Goal: Task Accomplishment & Management: Use online tool/utility

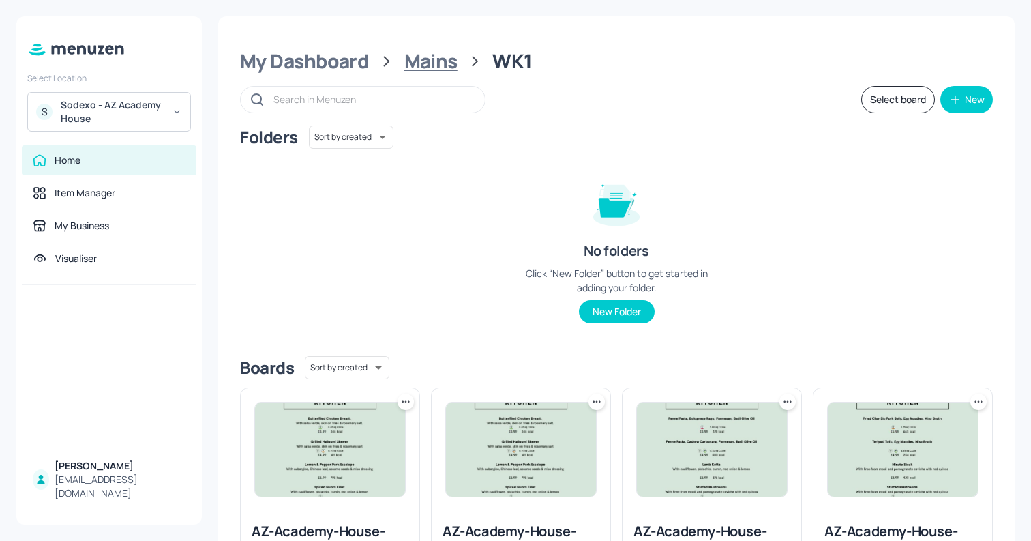
click at [443, 68] on div "Mains" at bounding box center [430, 61] width 53 height 25
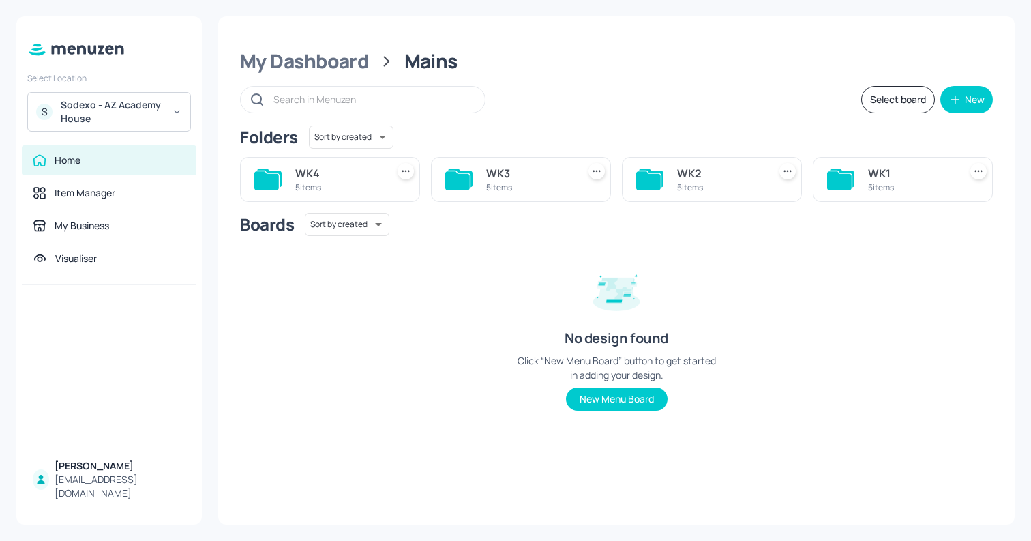
click at [520, 169] on div "WK3" at bounding box center [529, 173] width 86 height 16
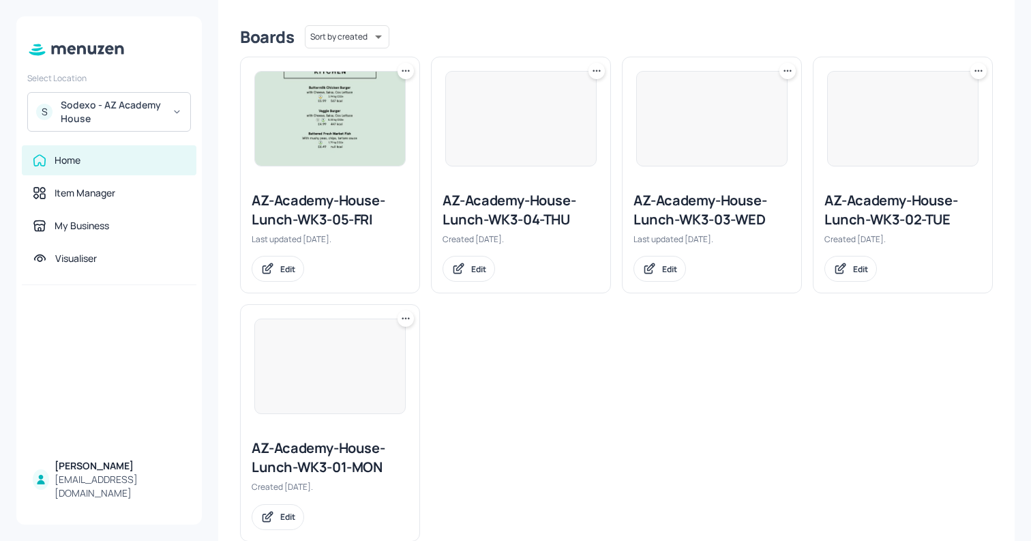
scroll to position [364, 0]
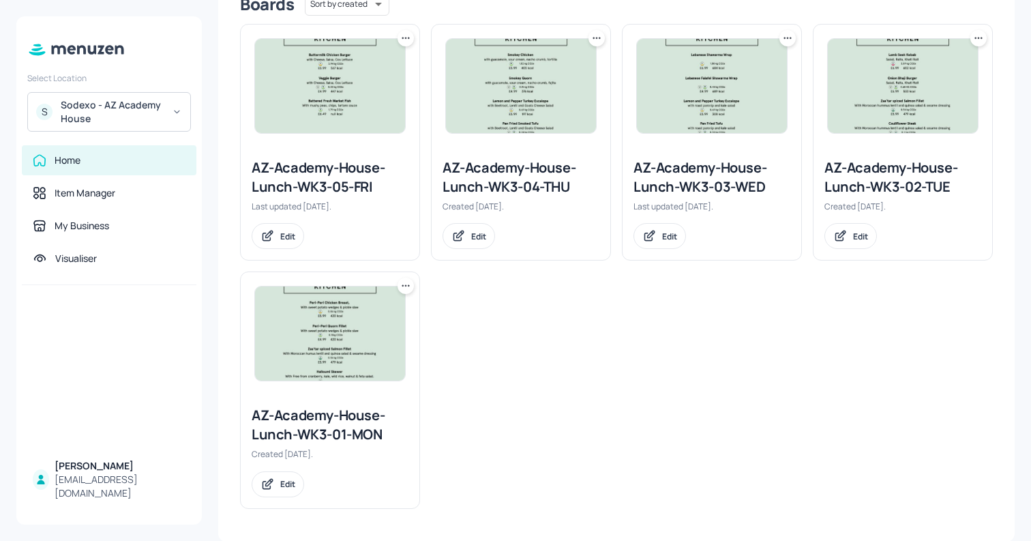
click at [668, 103] on img at bounding box center [712, 86] width 150 height 94
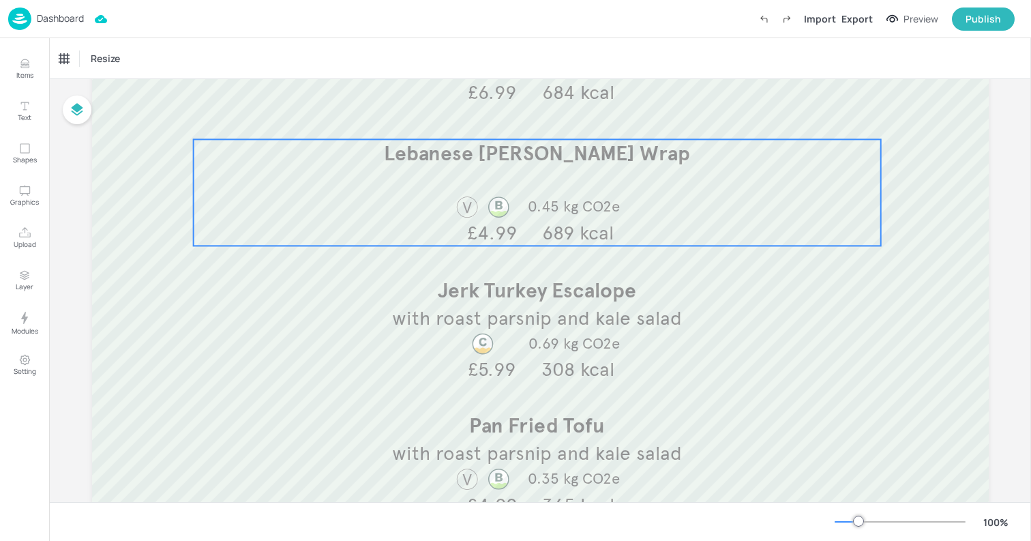
scroll to position [344, 0]
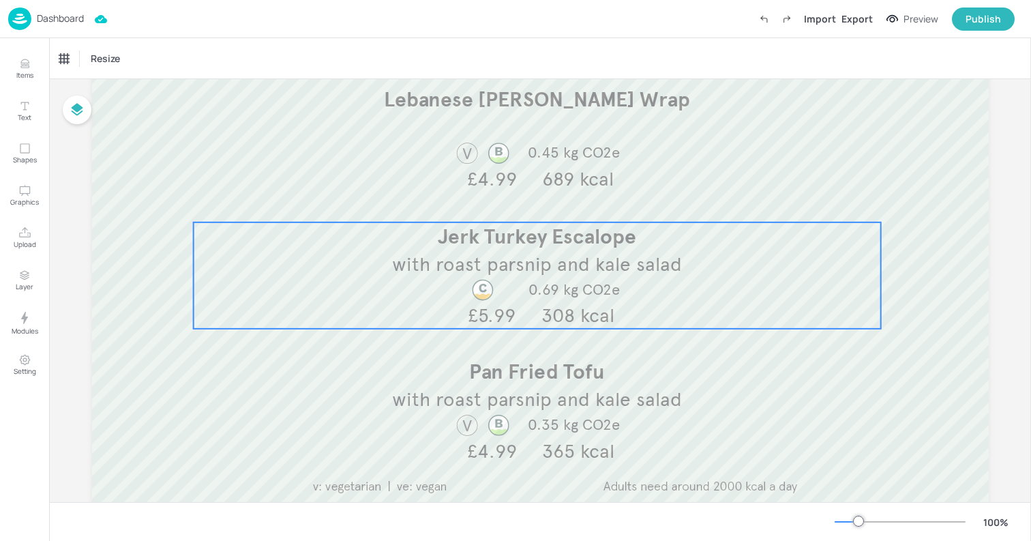
click at [601, 271] on span "with roast parsnip and kale salad" at bounding box center [537, 264] width 290 height 24
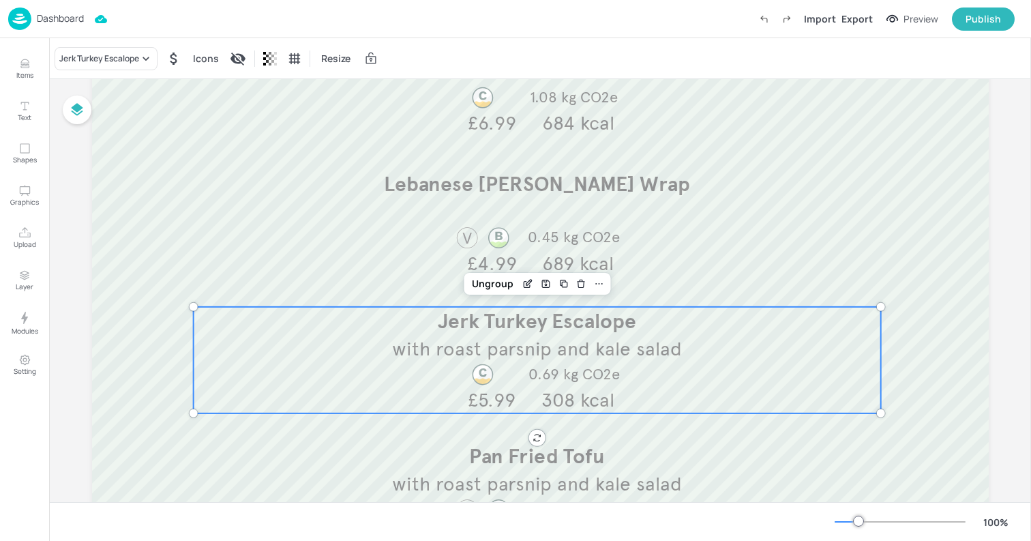
scroll to position [246, 0]
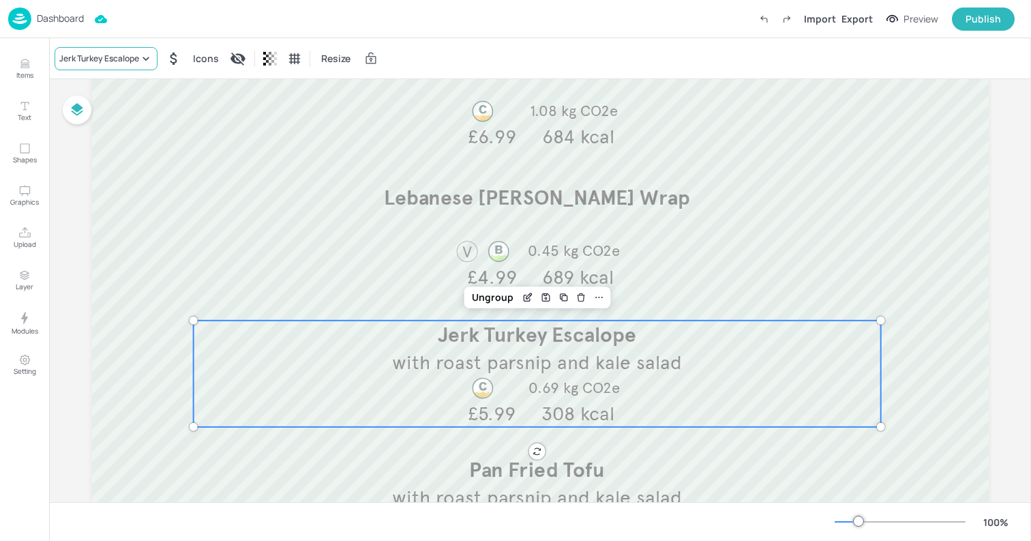
click at [119, 62] on div "Jerk Turkey Escalope" at bounding box center [99, 59] width 80 height 12
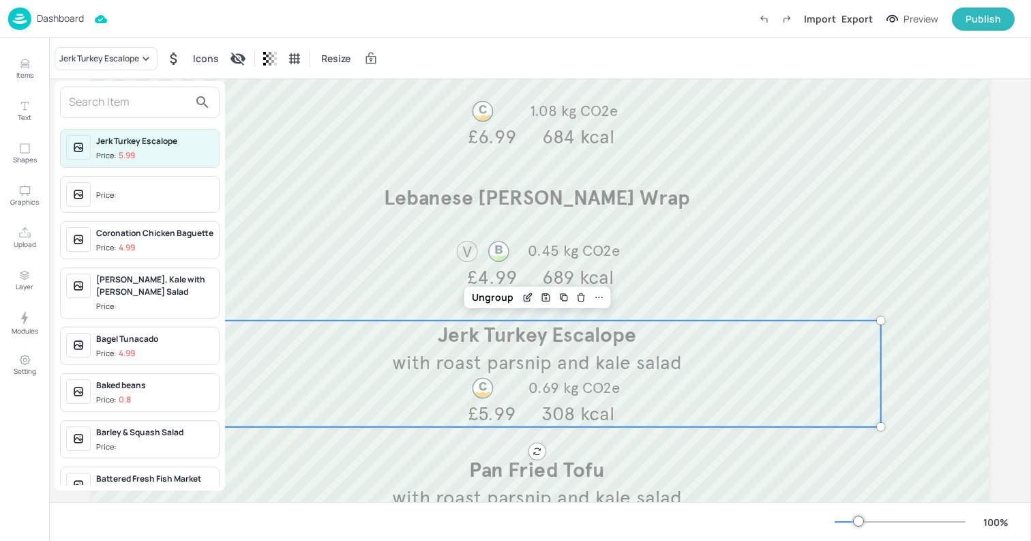
click at [110, 101] on input "text" at bounding box center [129, 102] width 120 height 22
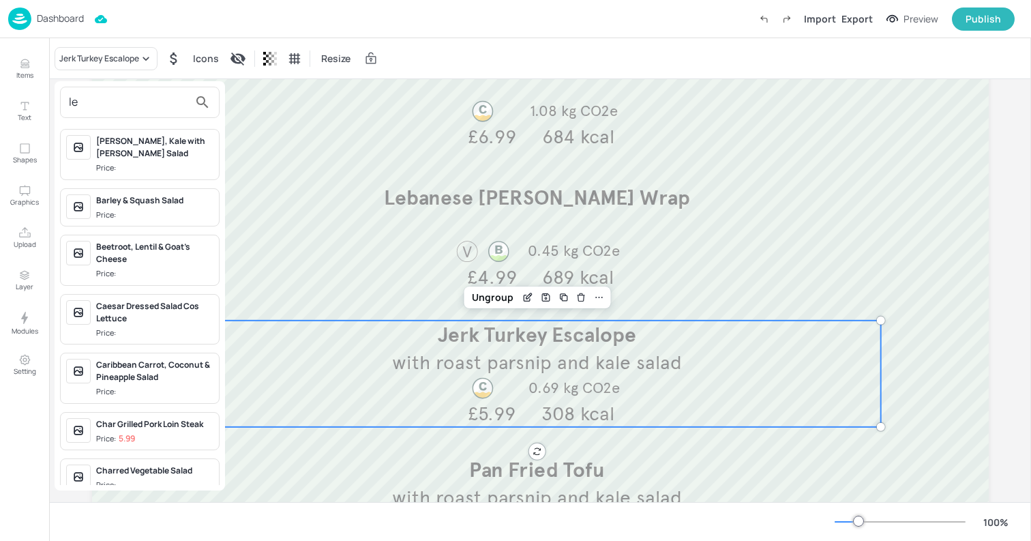
type input "lem"
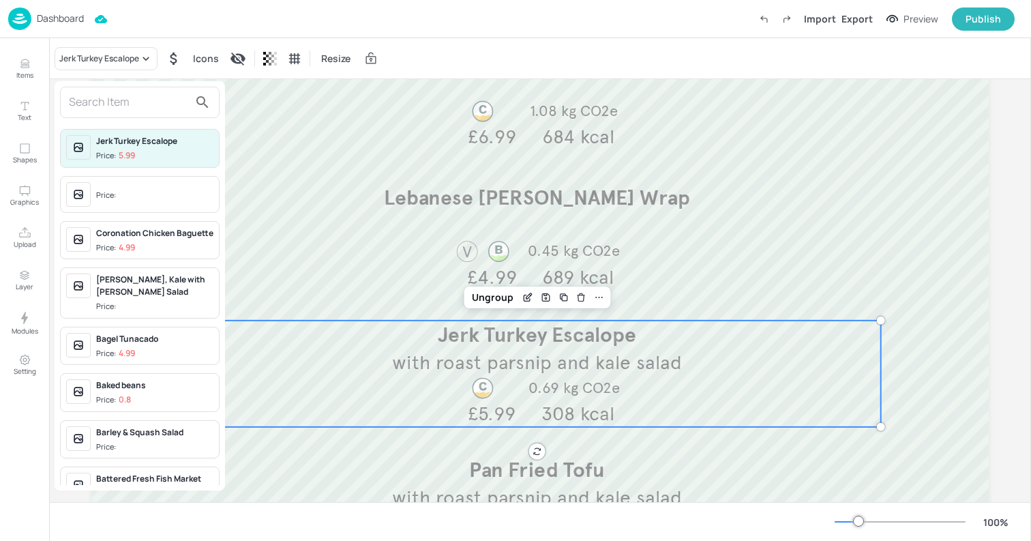
click at [275, 168] on div at bounding box center [515, 270] width 1031 height 541
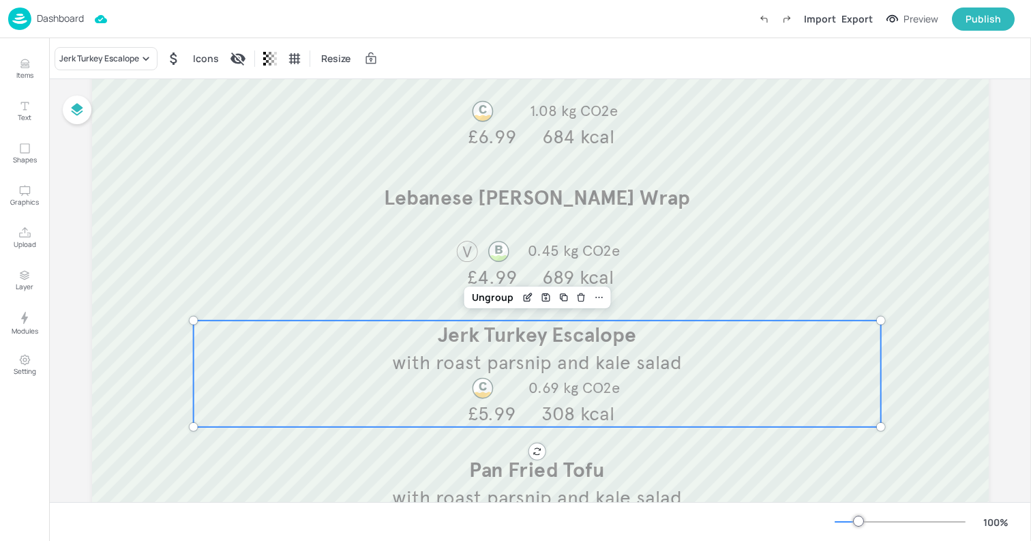
click at [78, 25] on div "Dashboard" at bounding box center [46, 19] width 76 height 23
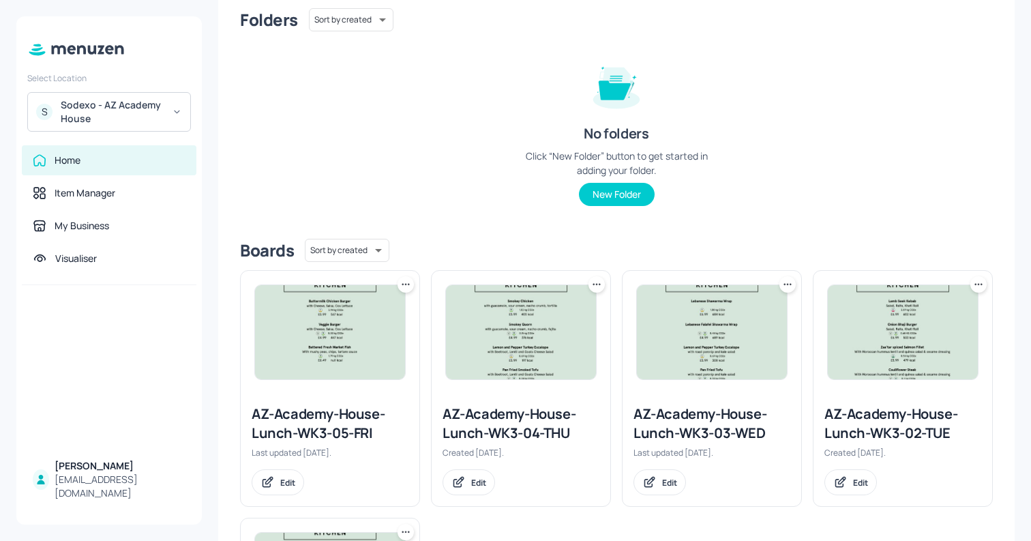
scroll to position [128, 0]
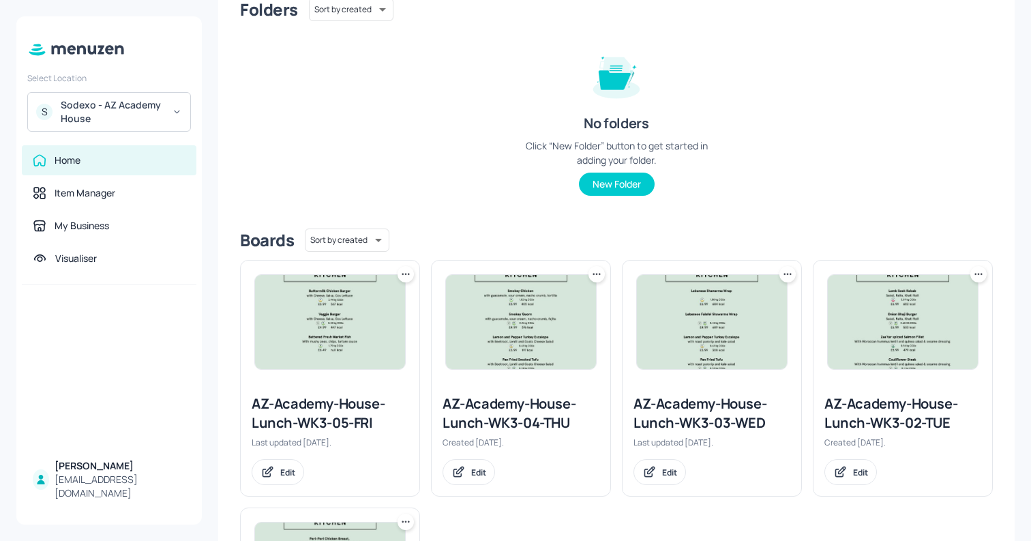
click at [788, 273] on icon at bounding box center [788, 274] width 14 height 14
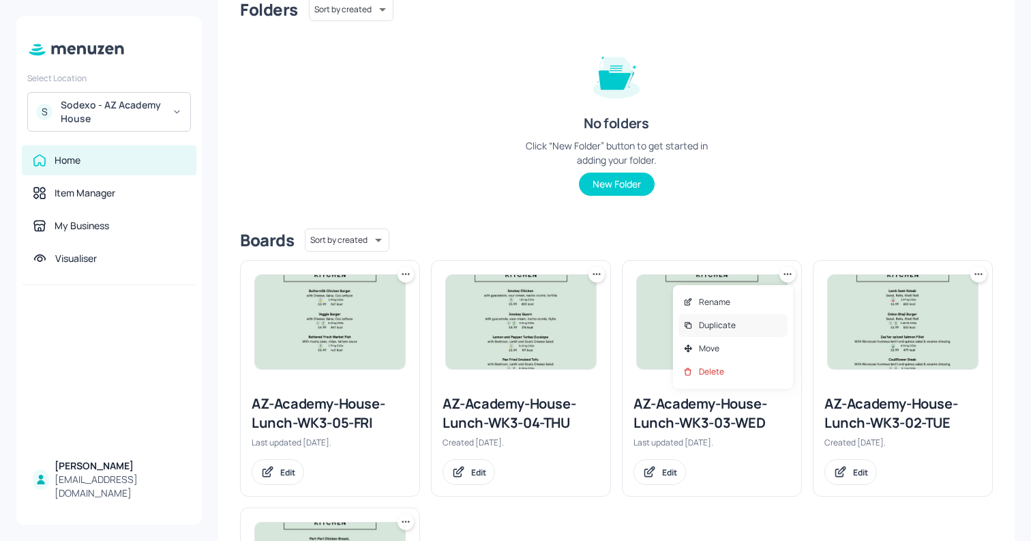
click at [767, 322] on div "Duplicate" at bounding box center [733, 325] width 109 height 23
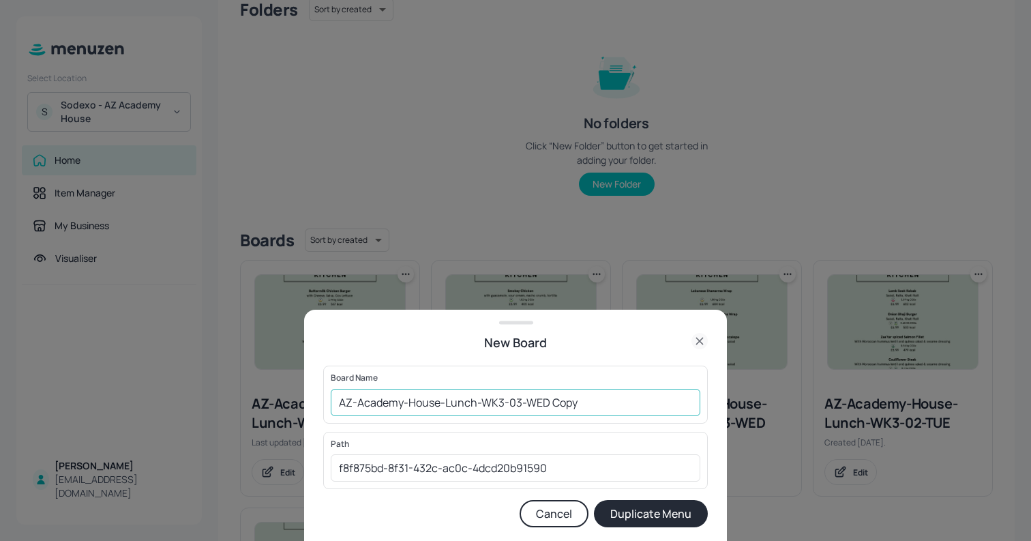
click at [561, 399] on input "AZ-Academy-House-Lunch-WK3-03-WED Copy" at bounding box center [516, 402] width 370 height 27
type input "01ED-AZ-Academy-House-Lunch-WK3-03-WED-130825"
click at [683, 509] on button "Duplicate Menu" at bounding box center [651, 513] width 114 height 27
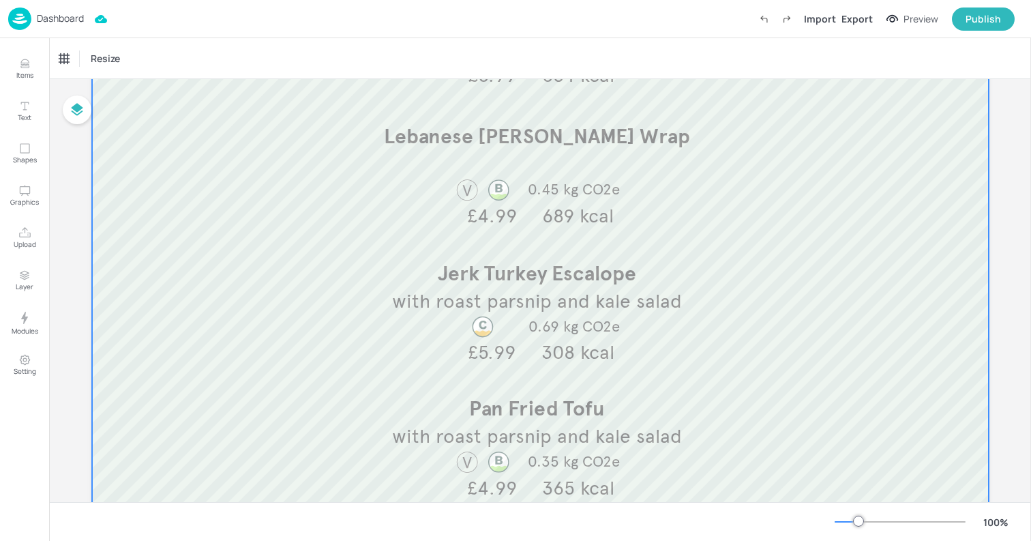
scroll to position [311, 0]
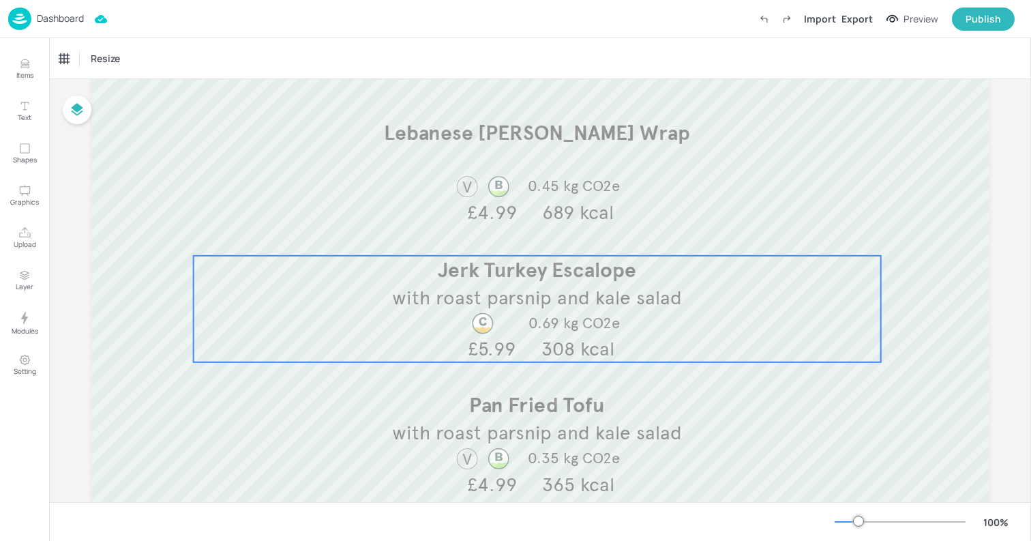
click at [559, 288] on span "with roast parsnip and kale salad" at bounding box center [537, 298] width 290 height 24
click at [27, 65] on icon "Items" at bounding box center [24, 63] width 13 height 13
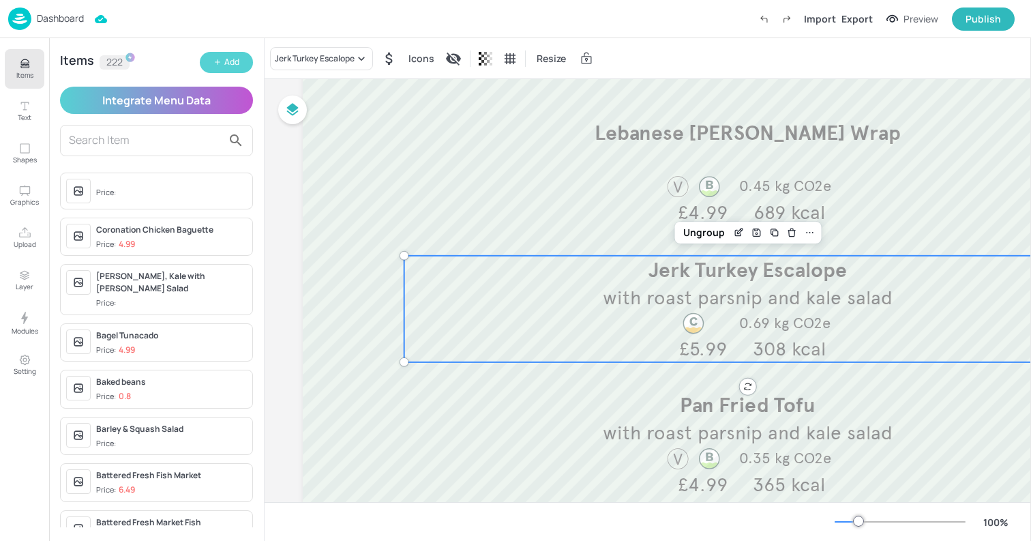
click at [210, 57] on button "Add" at bounding box center [226, 62] width 53 height 21
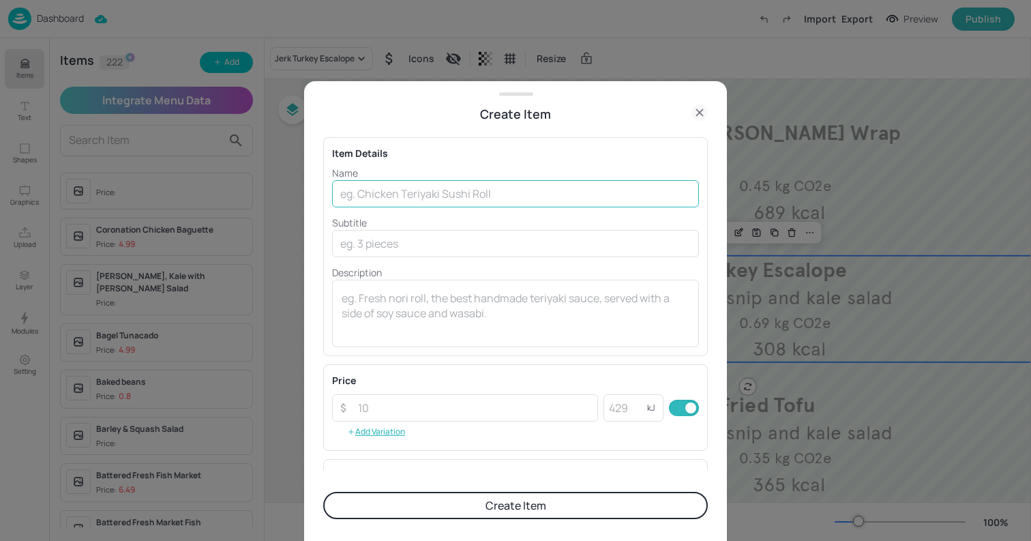
click at [464, 198] on input "text" at bounding box center [515, 193] width 367 height 27
paste input "Lemon and Thyme [GEOGRAPHIC_DATA]"
type input "Lemon and Thyme [GEOGRAPHIC_DATA]"
click at [584, 507] on button "Create Item" at bounding box center [515, 505] width 385 height 27
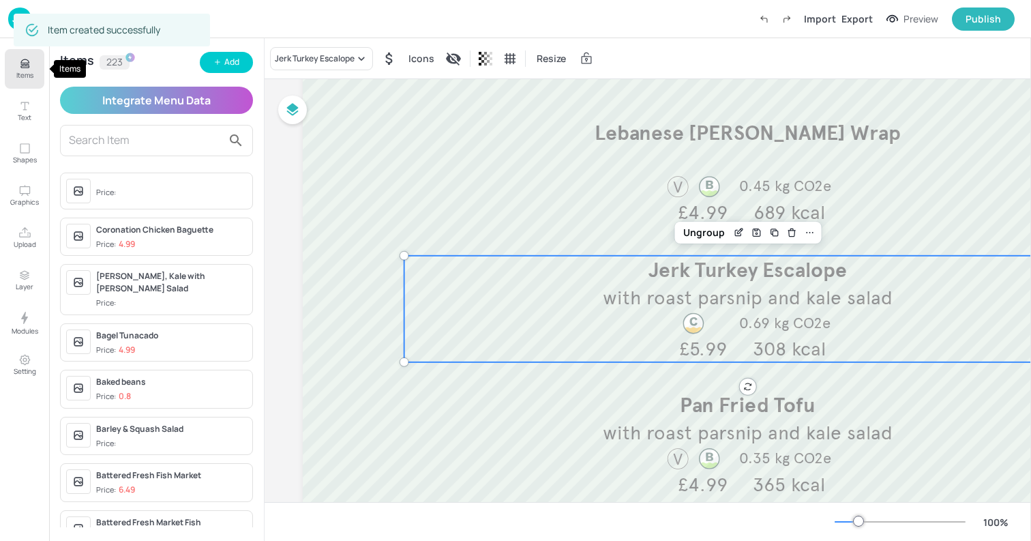
click at [27, 61] on icon "Items" at bounding box center [24, 63] width 13 height 13
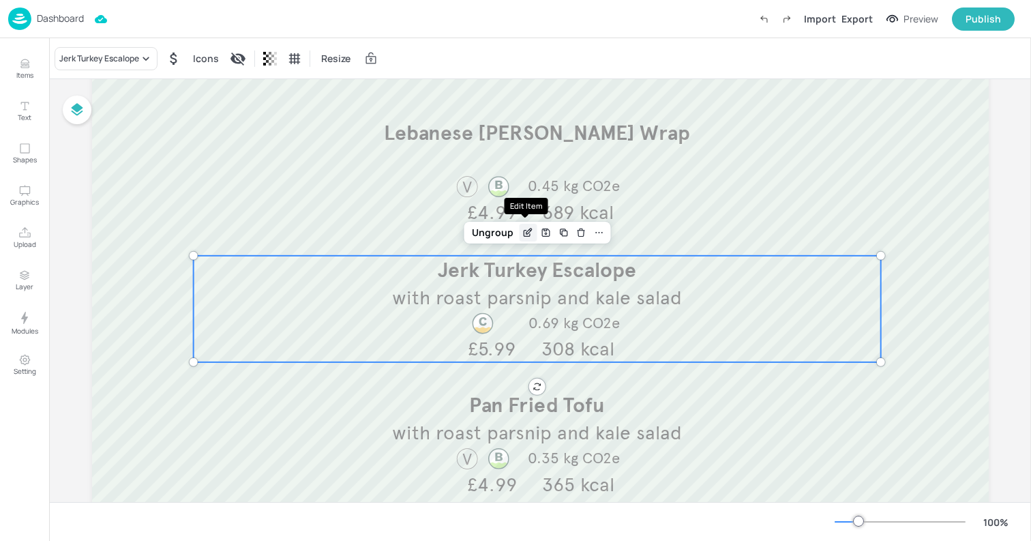
click at [529, 234] on icon "Edit Item" at bounding box center [528, 232] width 12 height 11
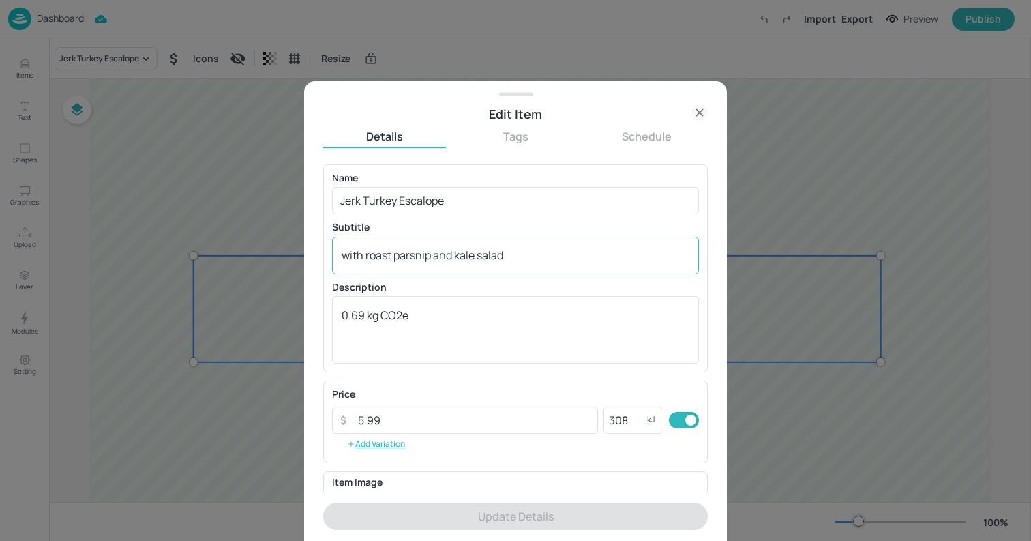
click at [406, 258] on textarea "with roast parsnip and kale salad" at bounding box center [516, 255] width 348 height 15
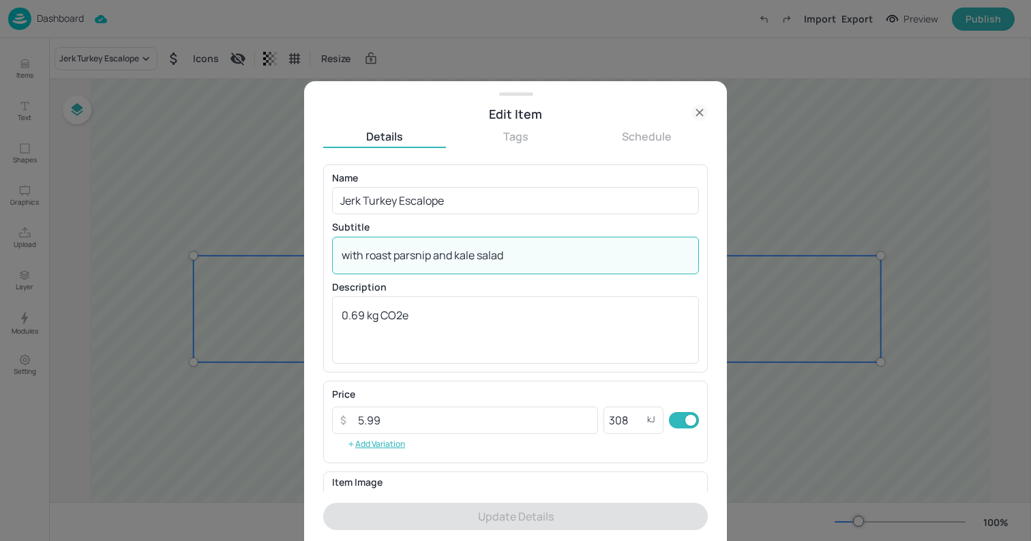
click at [406, 258] on textarea "with roast parsnip and kale salad" at bounding box center [516, 255] width 348 height 15
click at [700, 110] on icon at bounding box center [700, 112] width 16 height 16
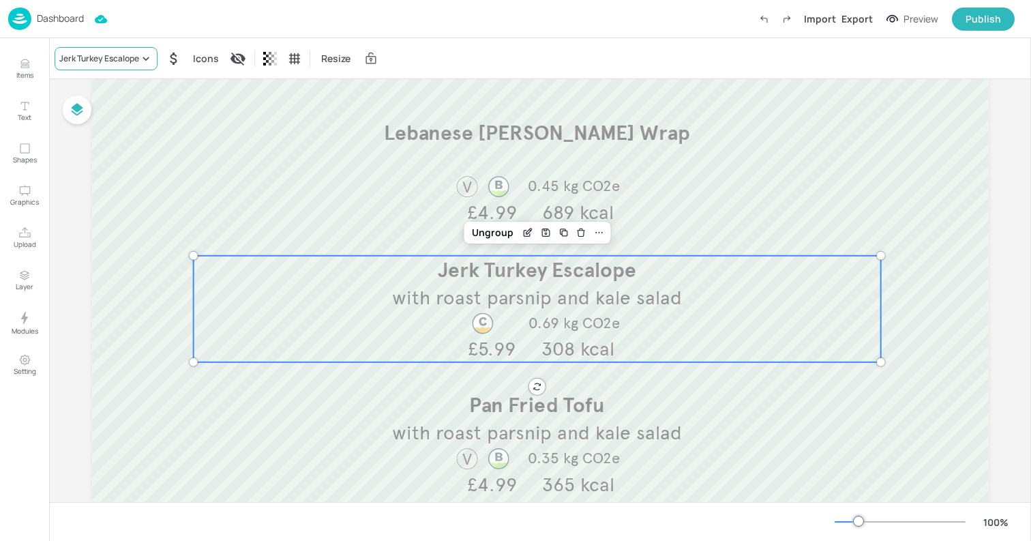
click at [119, 64] on div "Jerk Turkey Escalope" at bounding box center [106, 58] width 103 height 23
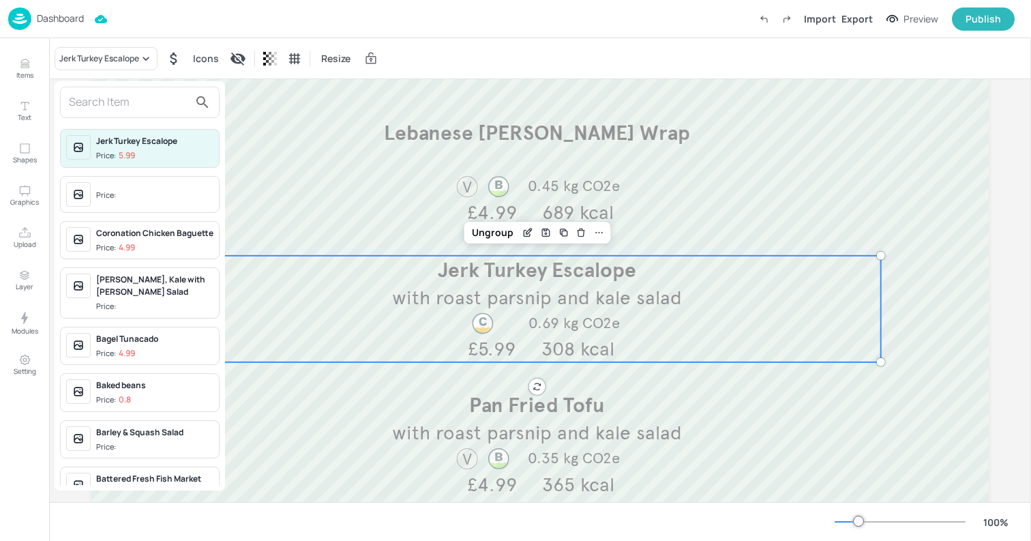
click at [137, 186] on span "Price:" at bounding box center [154, 196] width 117 height 22
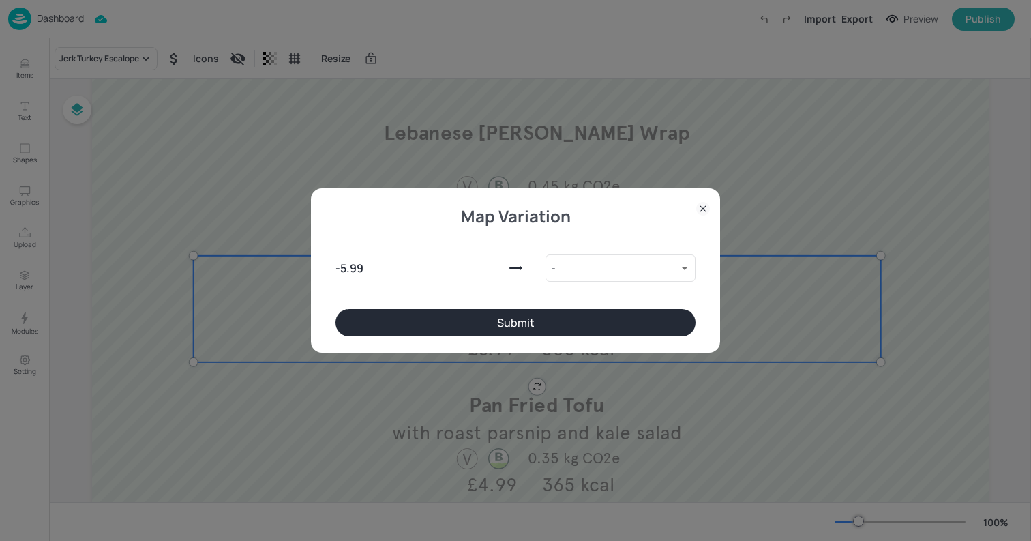
click at [707, 208] on icon at bounding box center [703, 209] width 14 height 14
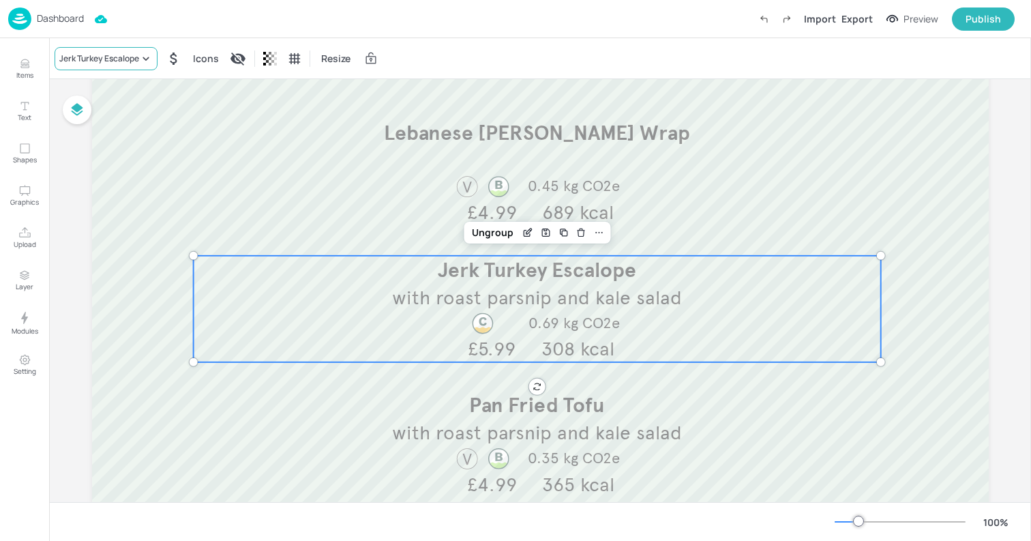
click at [134, 53] on div "Jerk Turkey Escalope" at bounding box center [99, 59] width 80 height 12
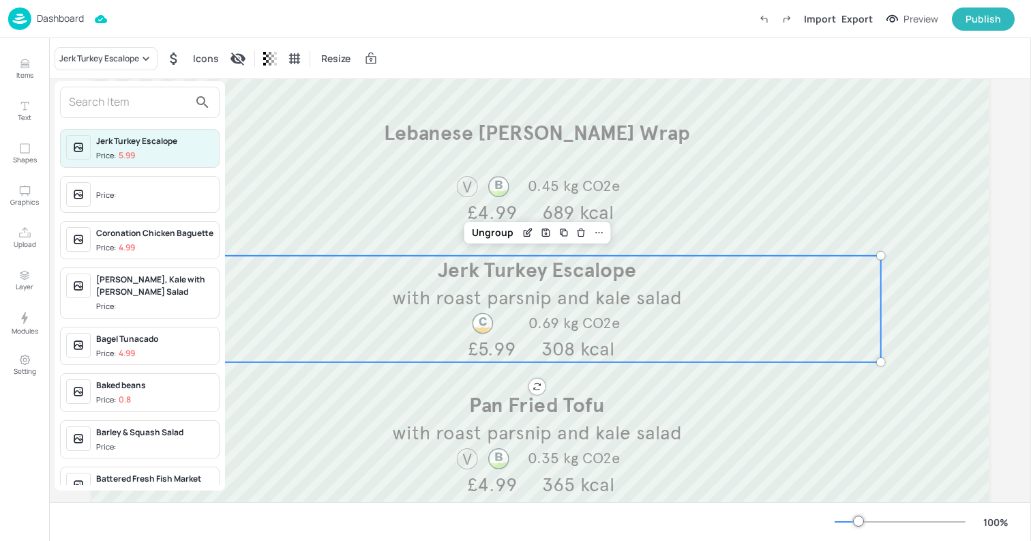
click at [110, 100] on input "text" at bounding box center [129, 102] width 120 height 22
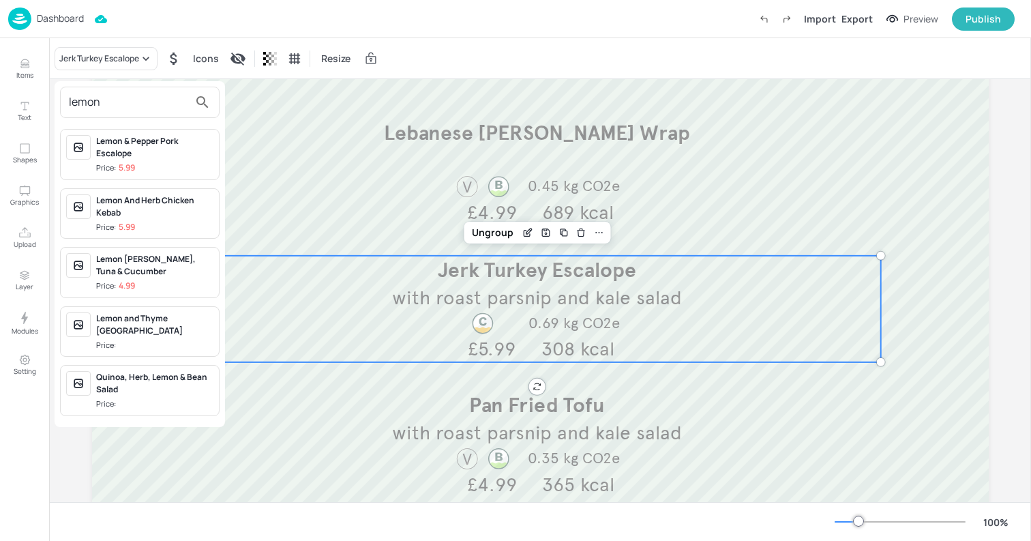
type input "lemon"
click at [146, 340] on span "Price:" at bounding box center [154, 346] width 117 height 12
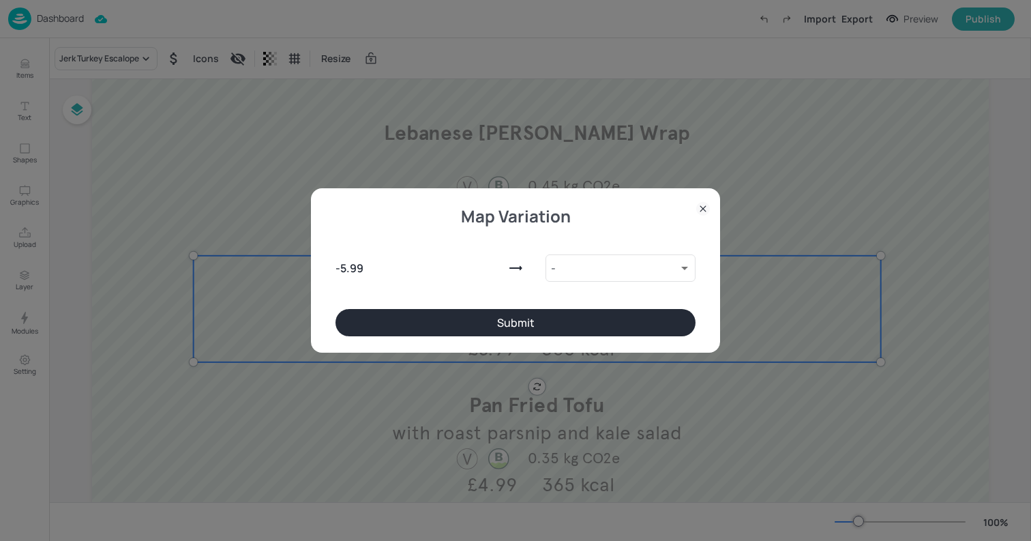
click at [546, 323] on button "Submit" at bounding box center [516, 322] width 360 height 27
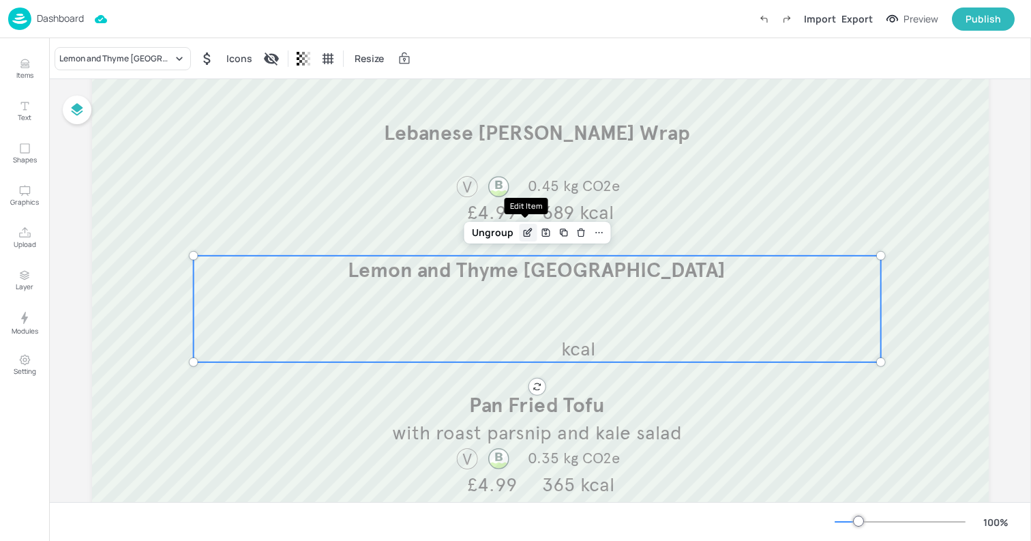
click at [526, 234] on icon "Edit Item" at bounding box center [528, 232] width 12 height 11
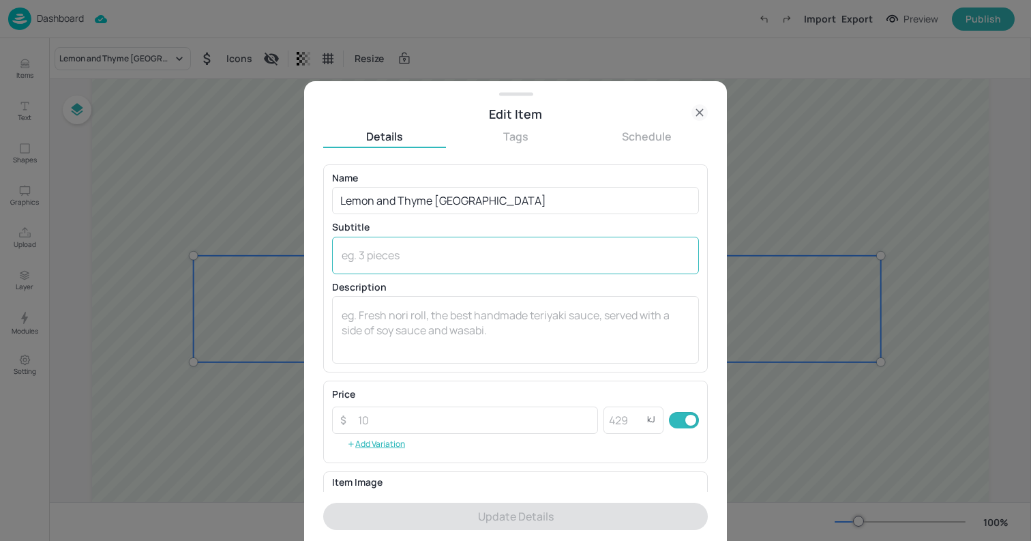
click at [477, 244] on div "x ​" at bounding box center [515, 256] width 367 height 38
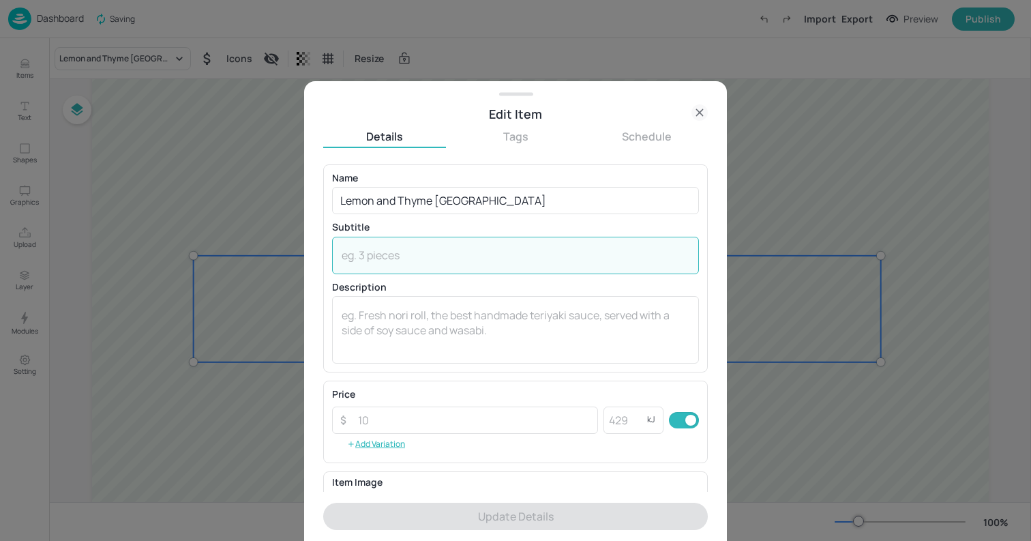
paste textarea "with roast parsnip and kale salad"
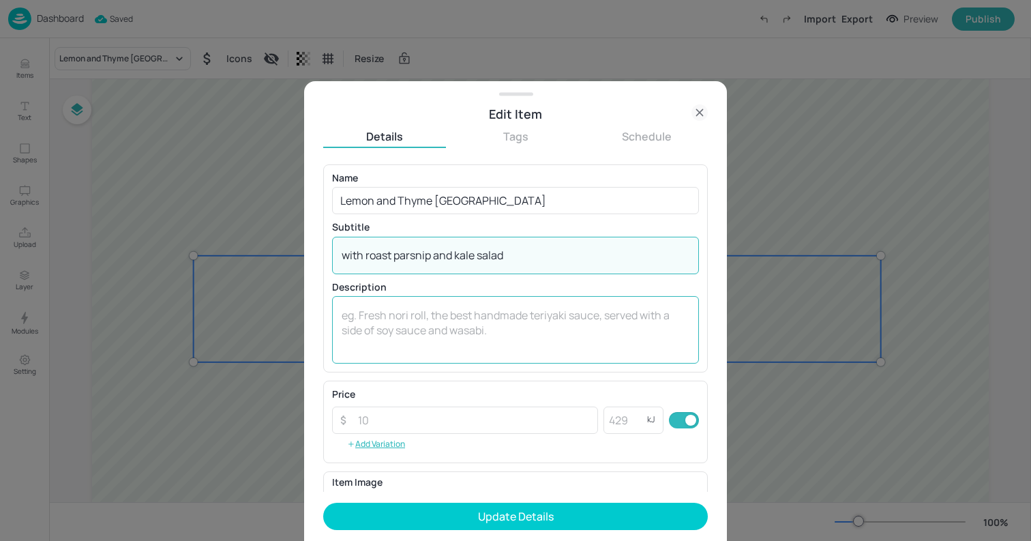
type textarea "with roast parsnip and kale salad"
click at [466, 316] on textarea at bounding box center [516, 330] width 348 height 45
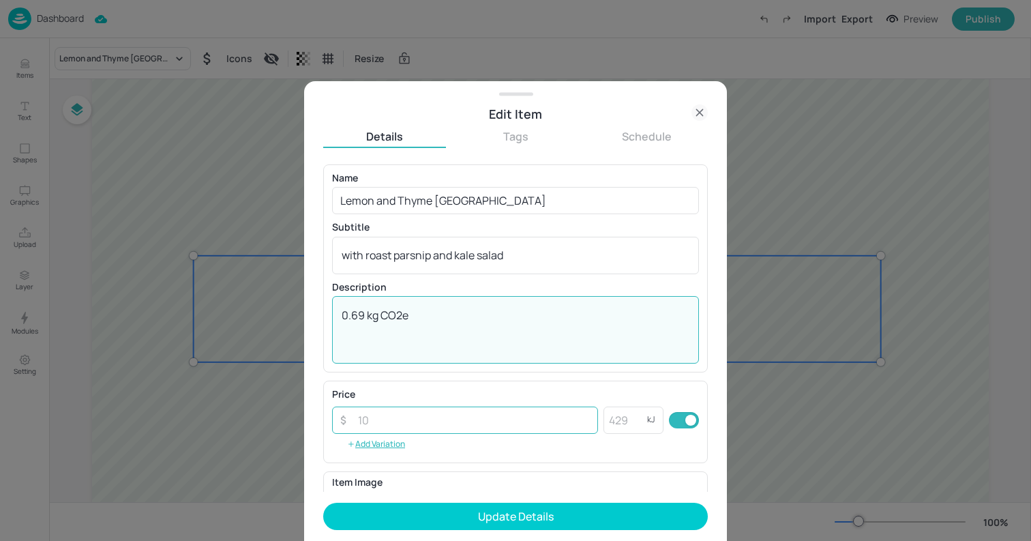
type textarea "0.69 kg CO2e"
click at [501, 417] on input "number" at bounding box center [474, 419] width 248 height 27
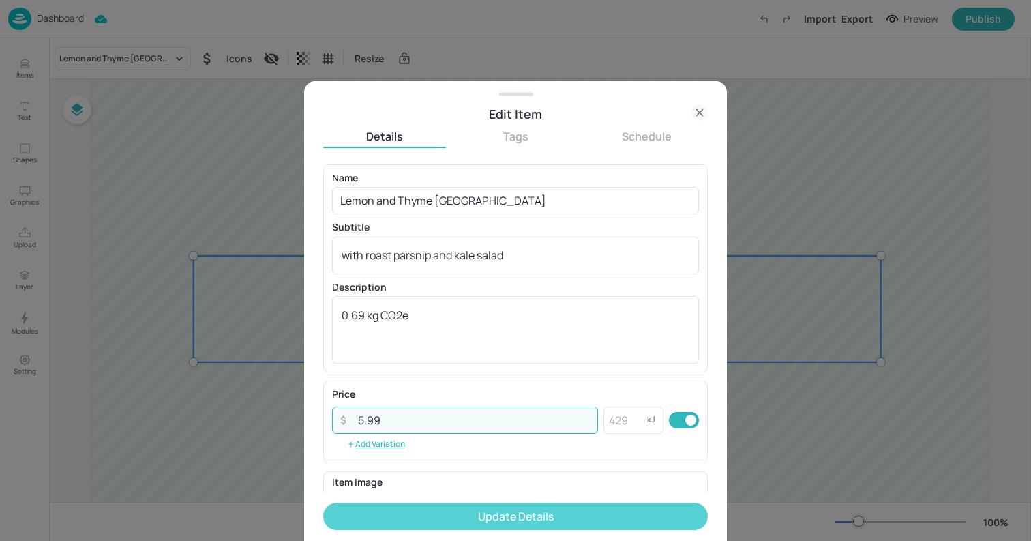
type input "5.99"
click at [537, 523] on button "Update Details" at bounding box center [515, 516] width 385 height 27
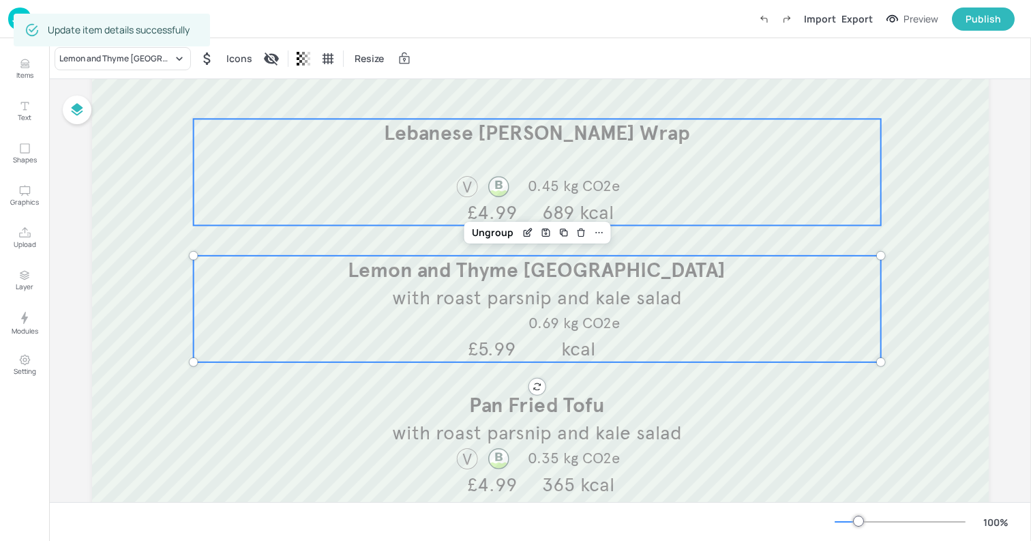
click at [572, 207] on span "689 kcal" at bounding box center [578, 213] width 72 height 24
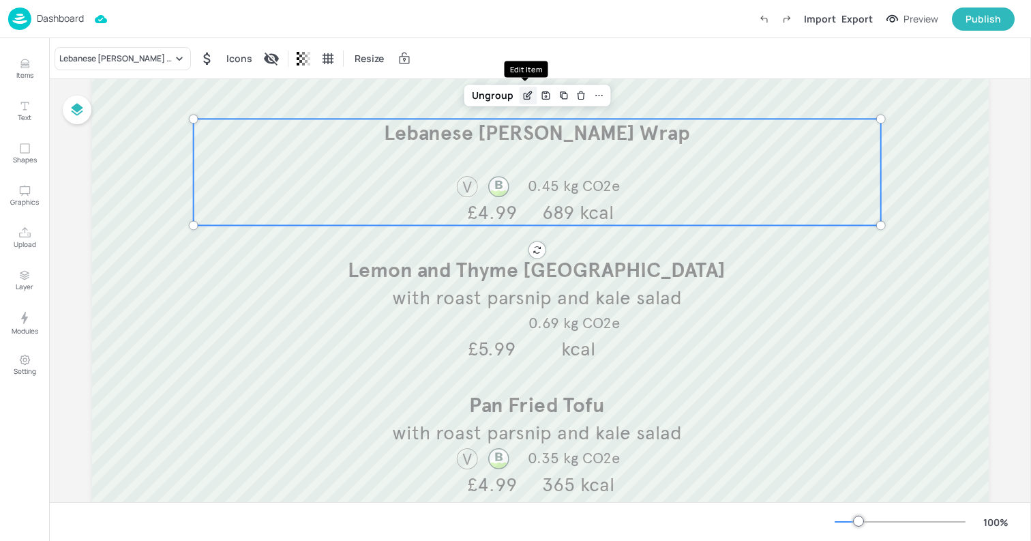
click at [522, 87] on div "Edit Item" at bounding box center [528, 96] width 18 height 18
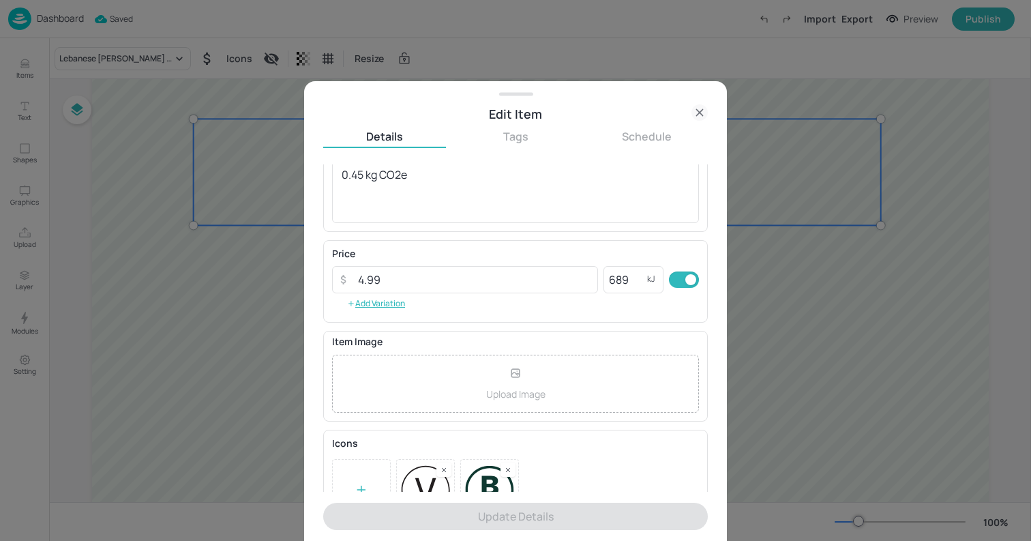
scroll to position [178, 0]
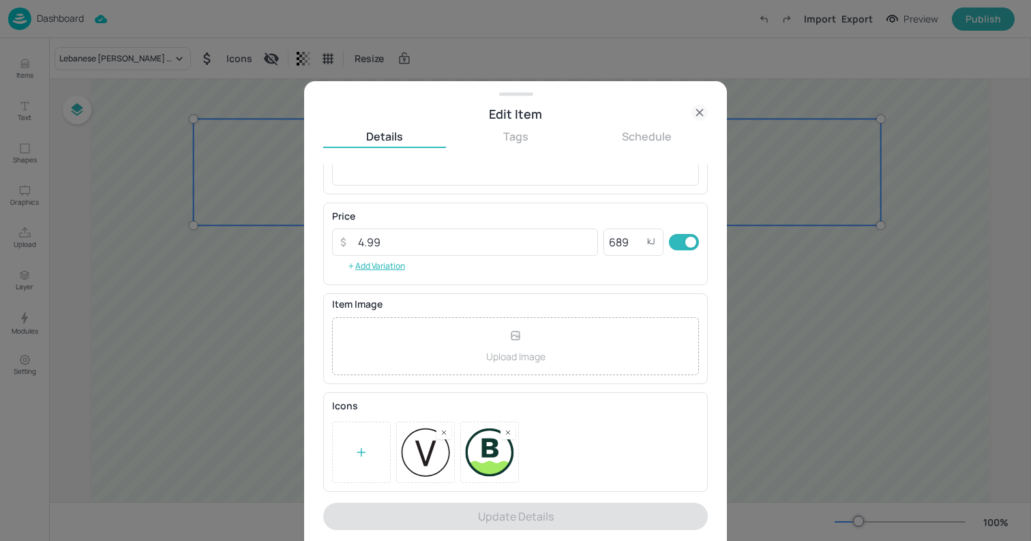
click at [700, 116] on icon at bounding box center [700, 112] width 16 height 16
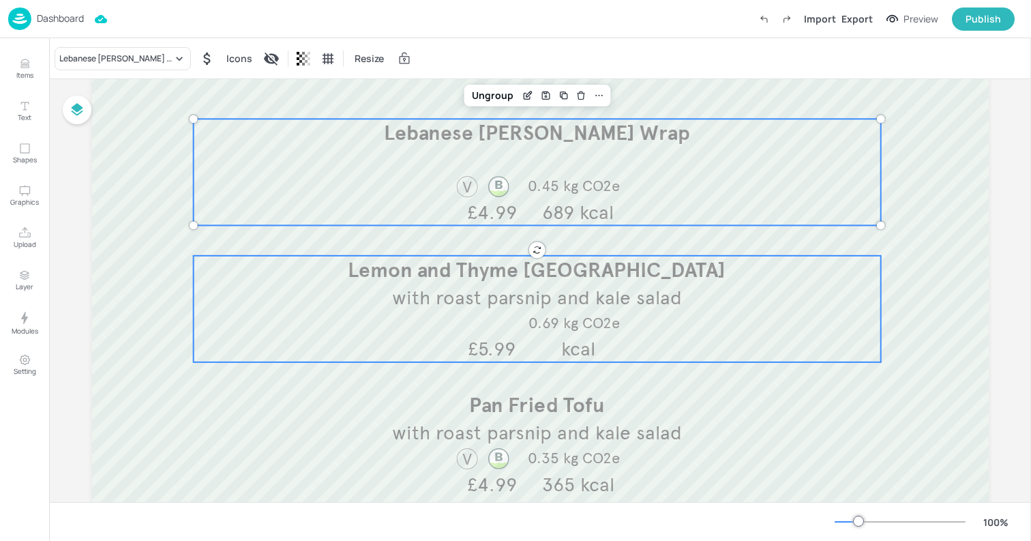
click at [649, 266] on span "Lemon and Thyme [GEOGRAPHIC_DATA]" at bounding box center [537, 269] width 378 height 25
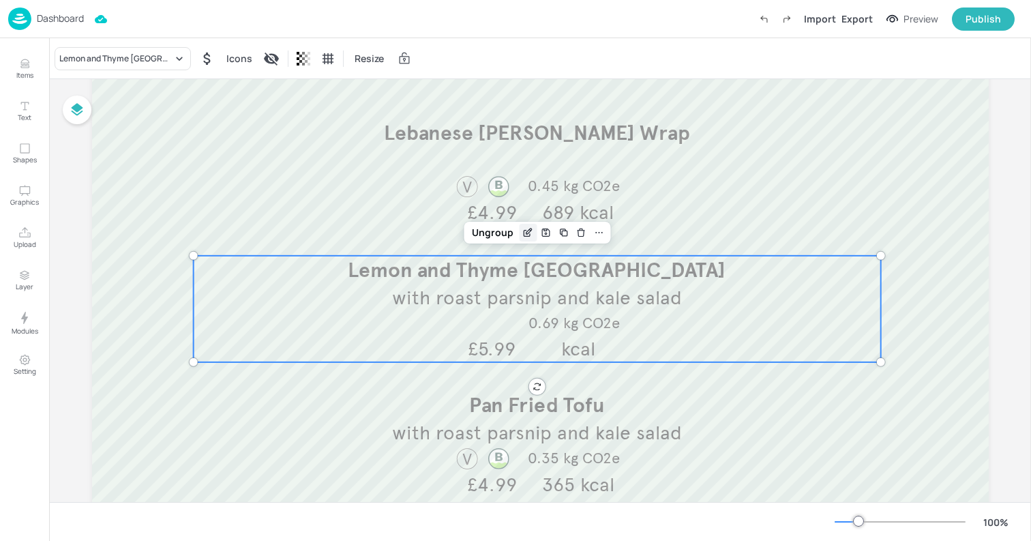
click at [525, 234] on icon "Edit Item" at bounding box center [528, 232] width 12 height 11
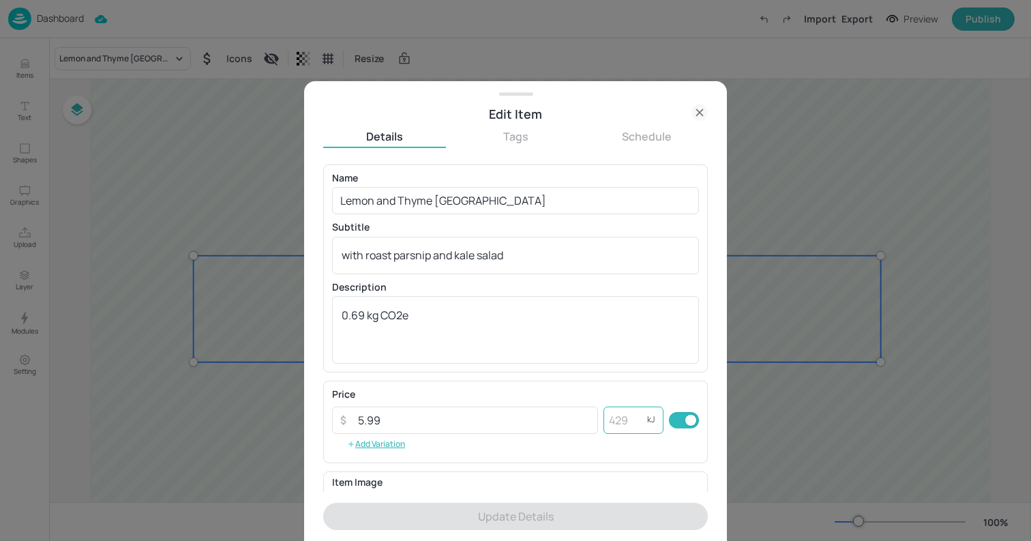
click at [621, 424] on input "number" at bounding box center [626, 419] width 44 height 27
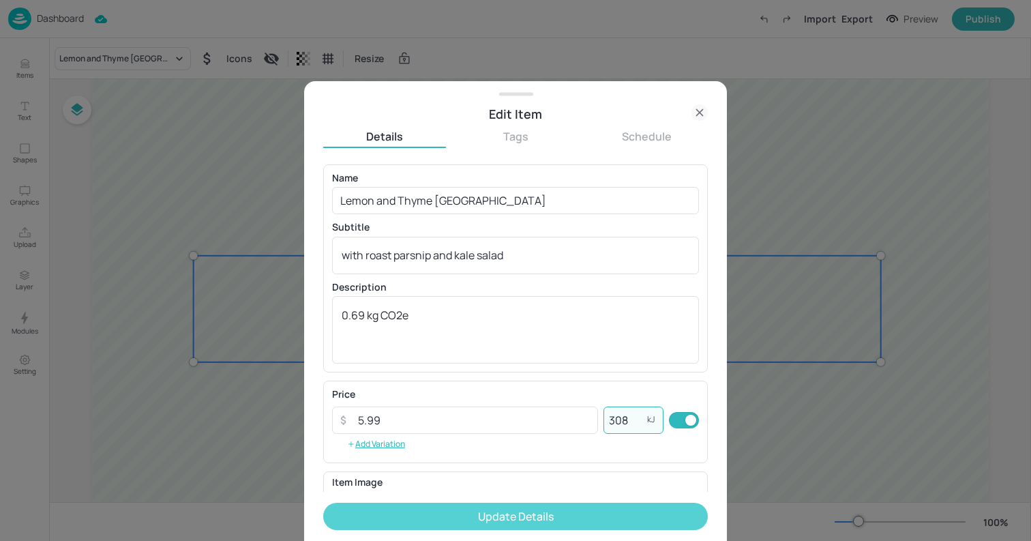
type input "308"
click at [597, 513] on button "Update Details" at bounding box center [515, 516] width 385 height 27
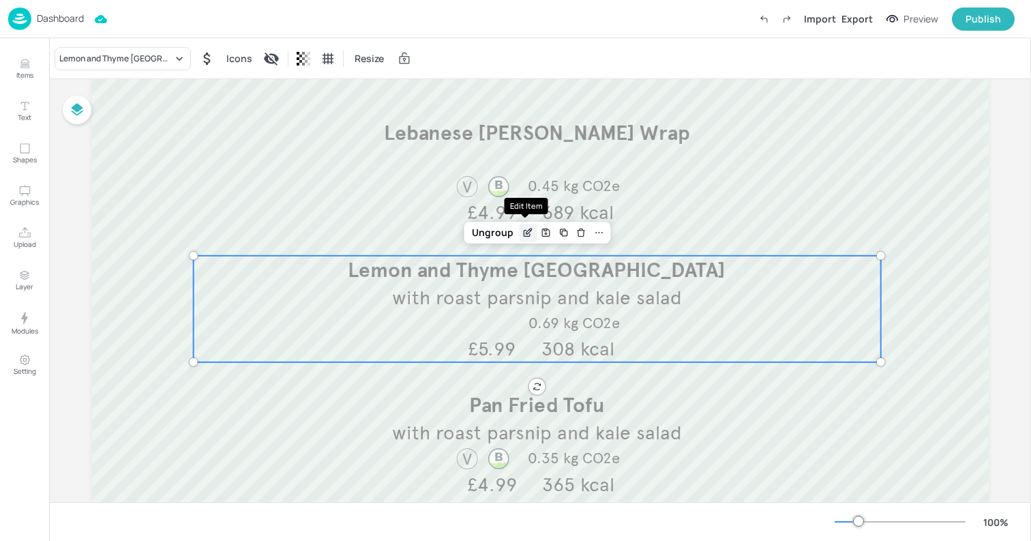
click at [524, 240] on div "Edit Item" at bounding box center [528, 233] width 18 height 18
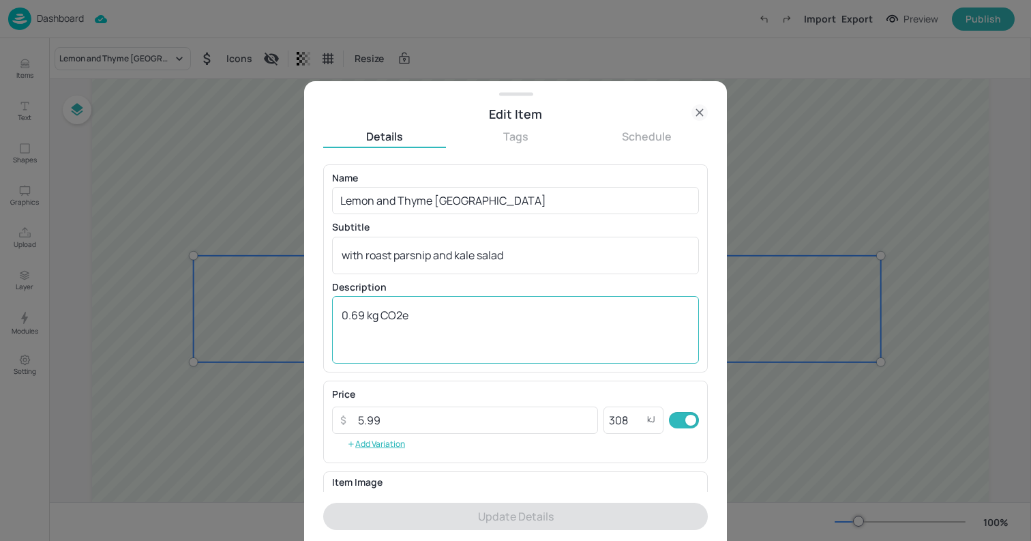
scroll to position [178, 0]
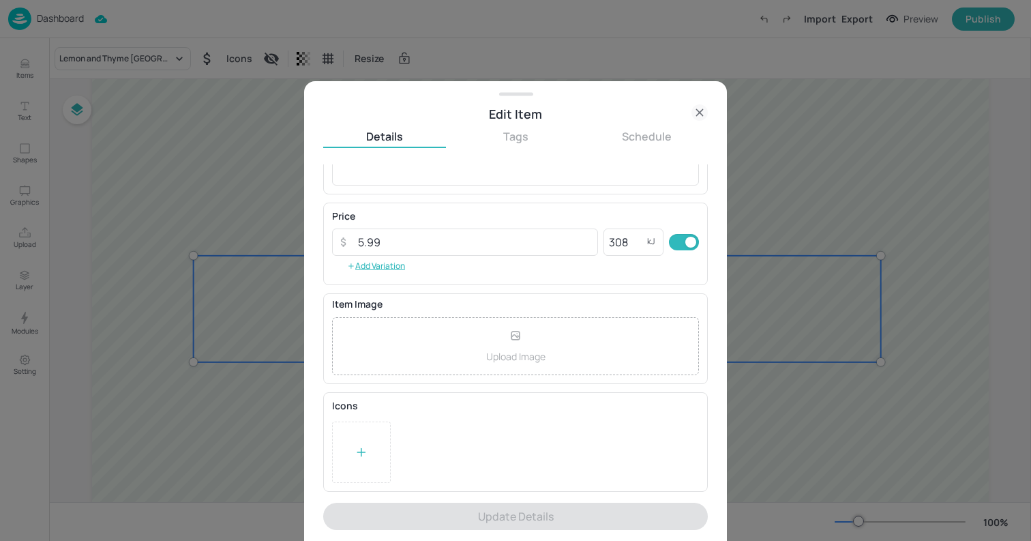
click at [370, 458] on div at bounding box center [361, 451] width 59 height 61
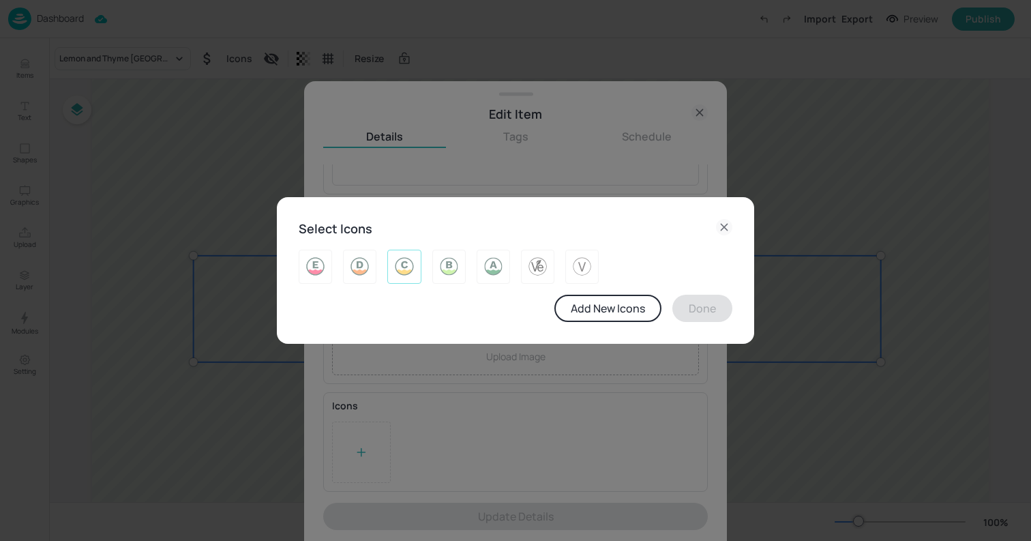
click at [410, 262] on img at bounding box center [404, 267] width 21 height 22
click at [709, 313] on button "Done" at bounding box center [702, 308] width 60 height 27
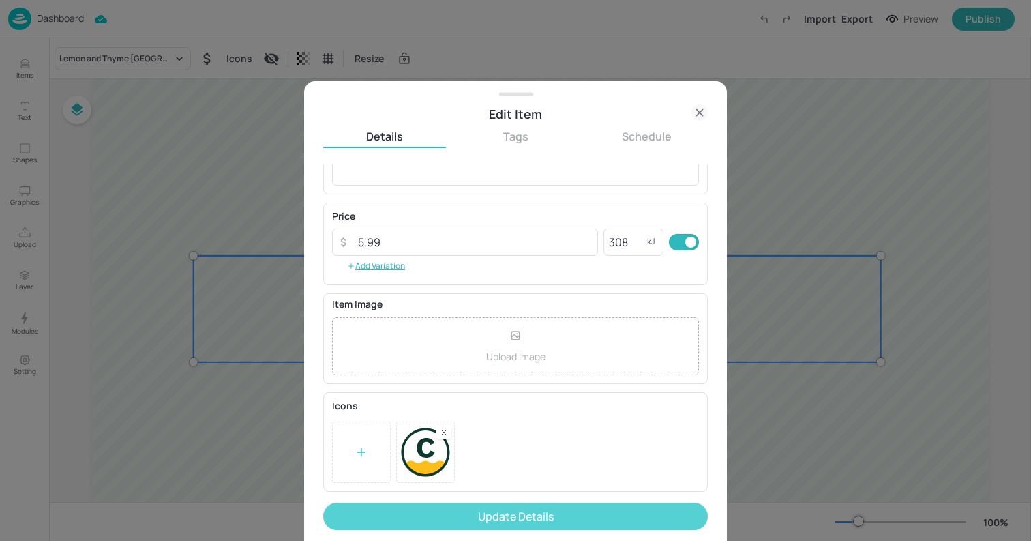
click at [588, 512] on button "Update Details" at bounding box center [515, 516] width 385 height 27
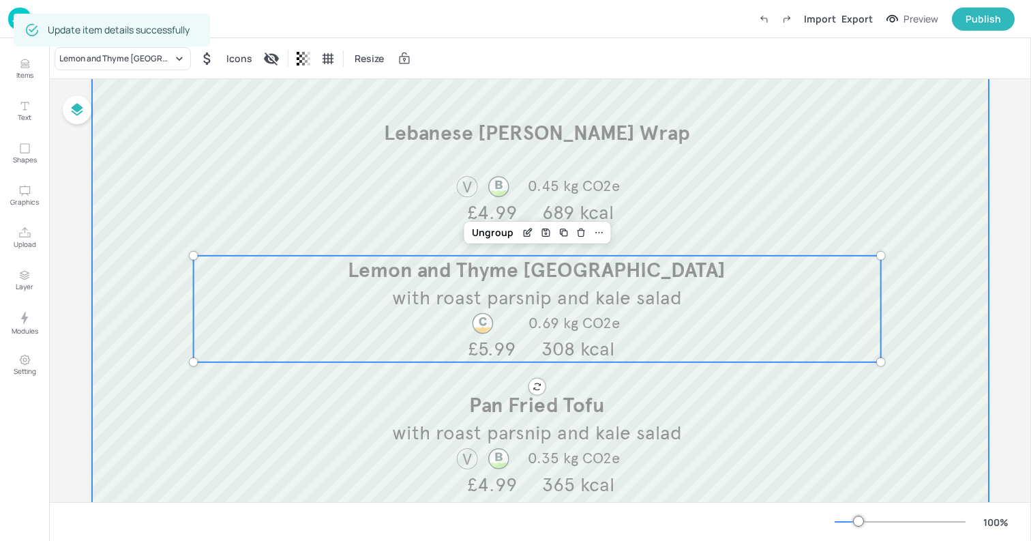
click at [132, 204] on div at bounding box center [540, 180] width 897 height 737
